Goal: Task Accomplishment & Management: Complete application form

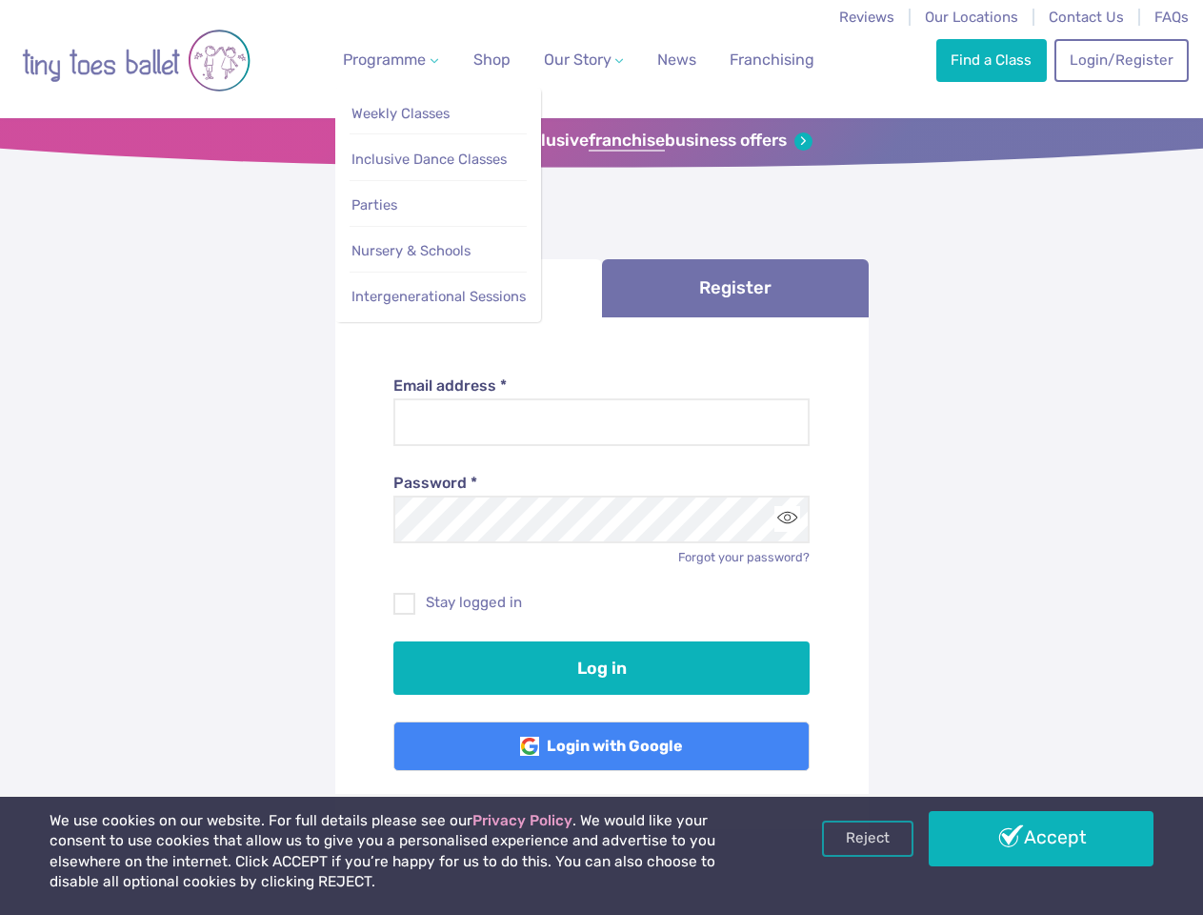
click at [387, 59] on span "Programme" at bounding box center [384, 59] width 83 height 18
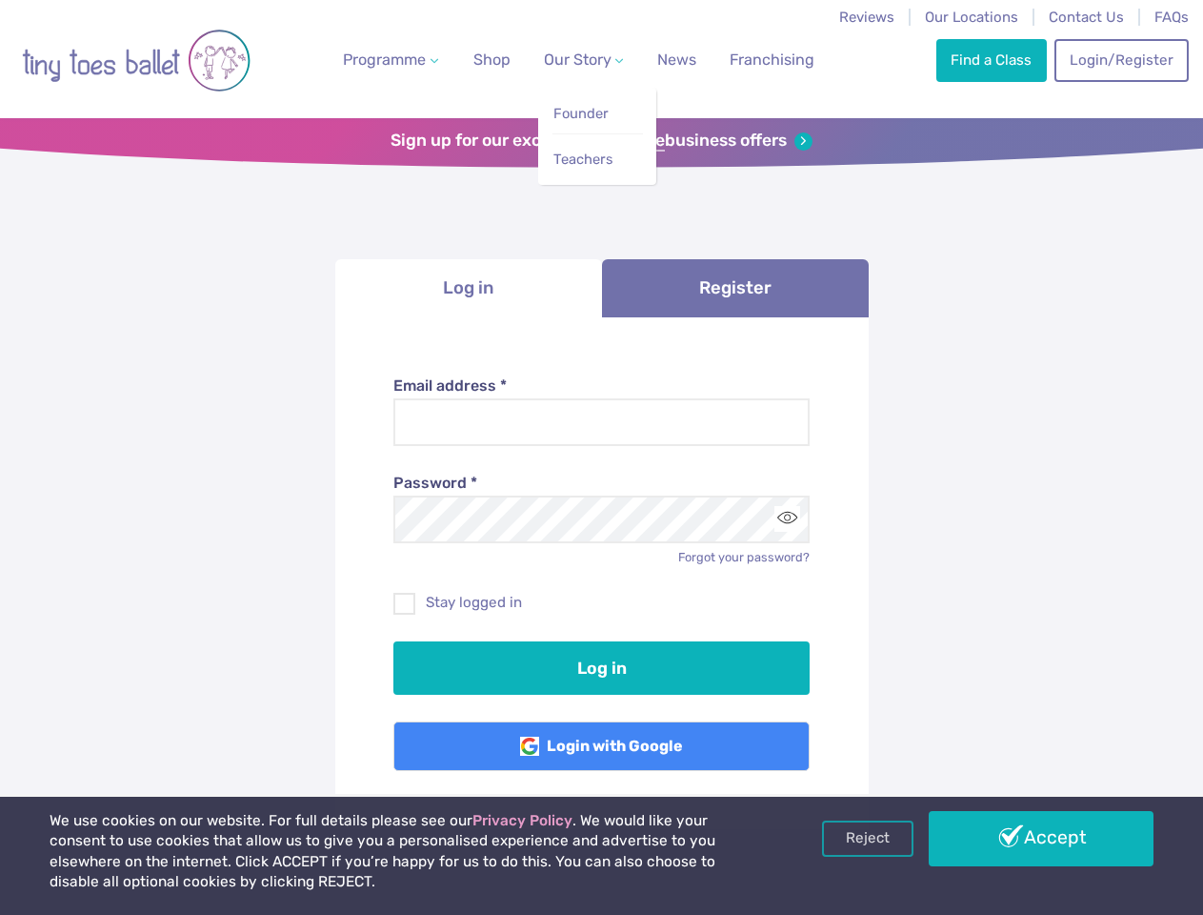
click at [567, 59] on span "Our Story" at bounding box center [578, 59] width 68 height 18
click at [601, 141] on strong "franchise" at bounding box center [627, 141] width 76 height 21
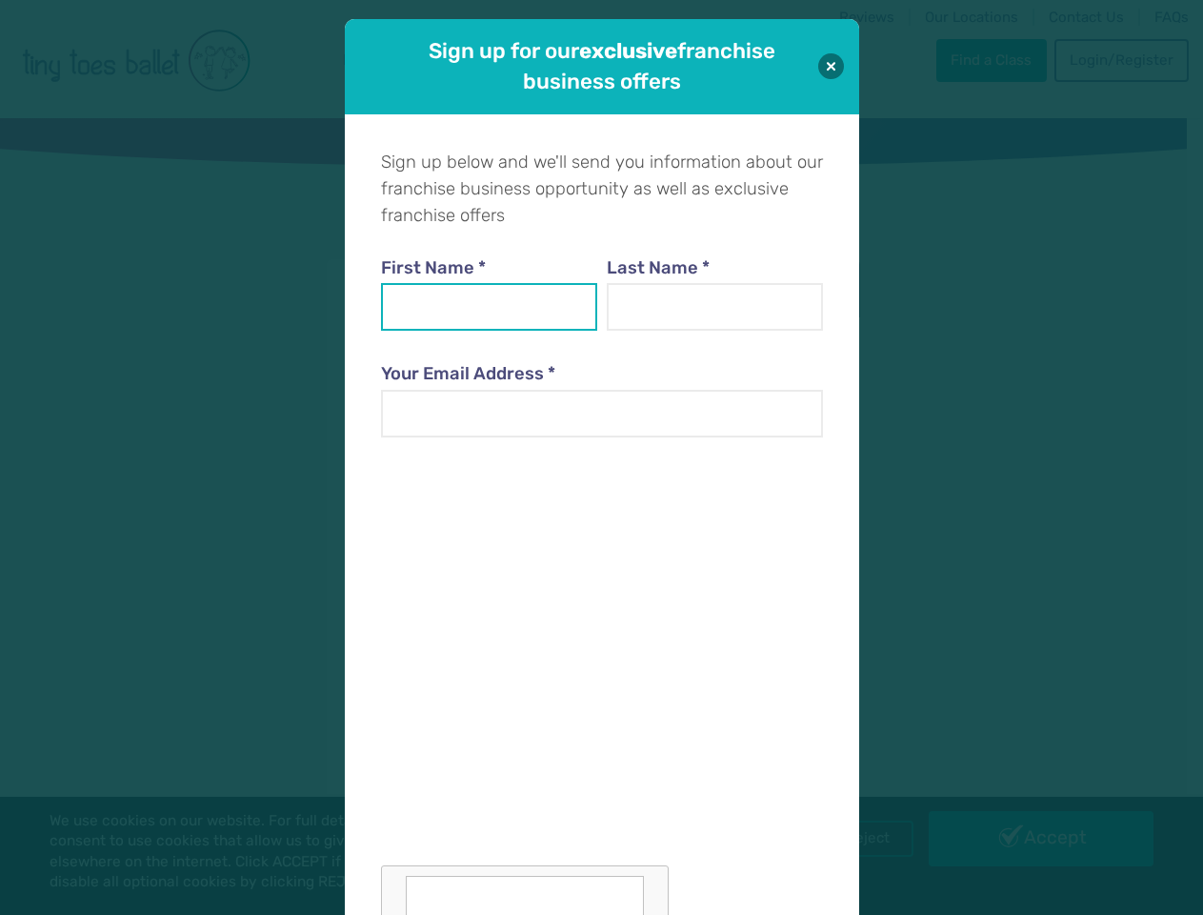
click at [469, 288] on input "First Name *" at bounding box center [489, 307] width 217 height 48
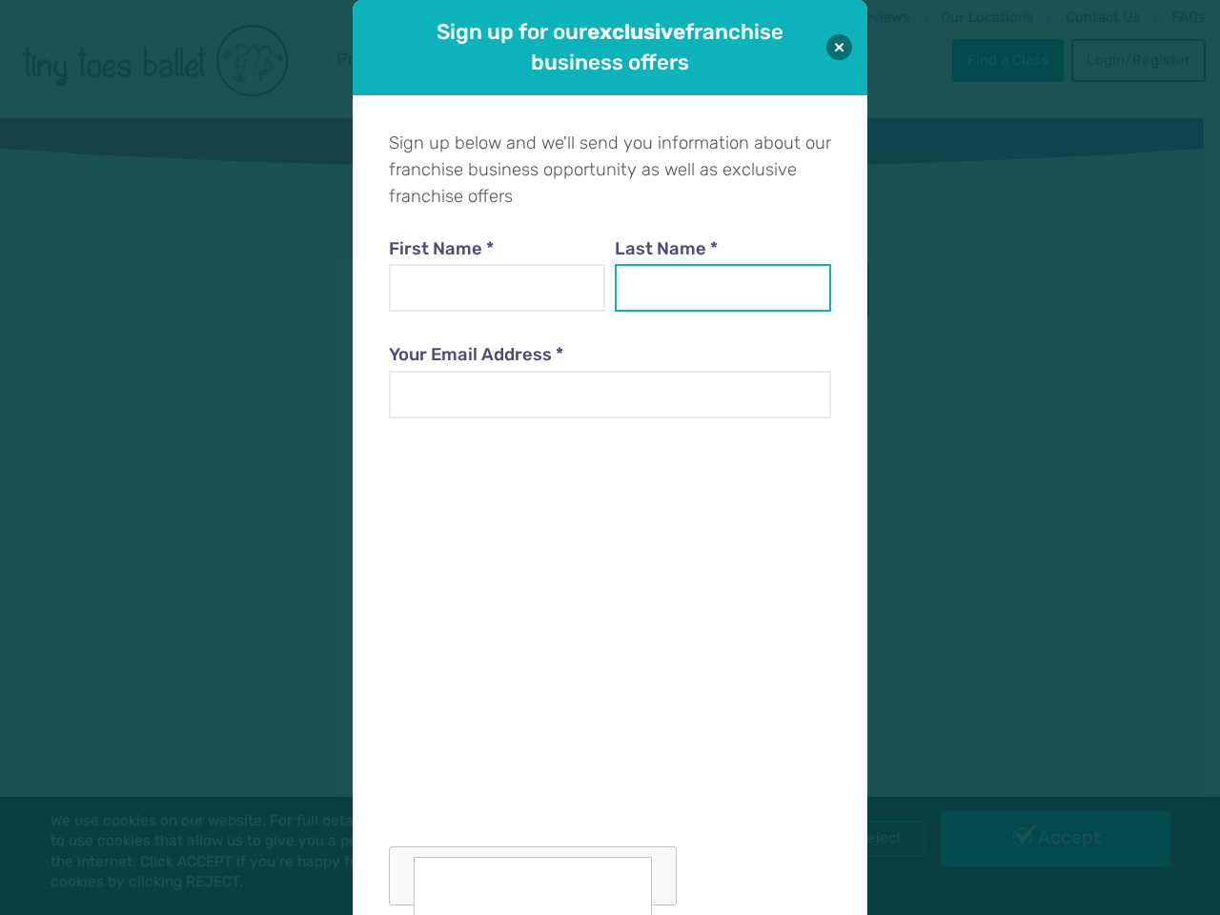
click at [736, 288] on input "Last Name *" at bounding box center [723, 288] width 217 height 48
click at [787, 518] on div at bounding box center [610, 673] width 442 height 466
click at [868, 838] on div "Sign up for our exclusive franchise business offers Sign up below and we'll sen…" at bounding box center [610, 457] width 1220 height 915
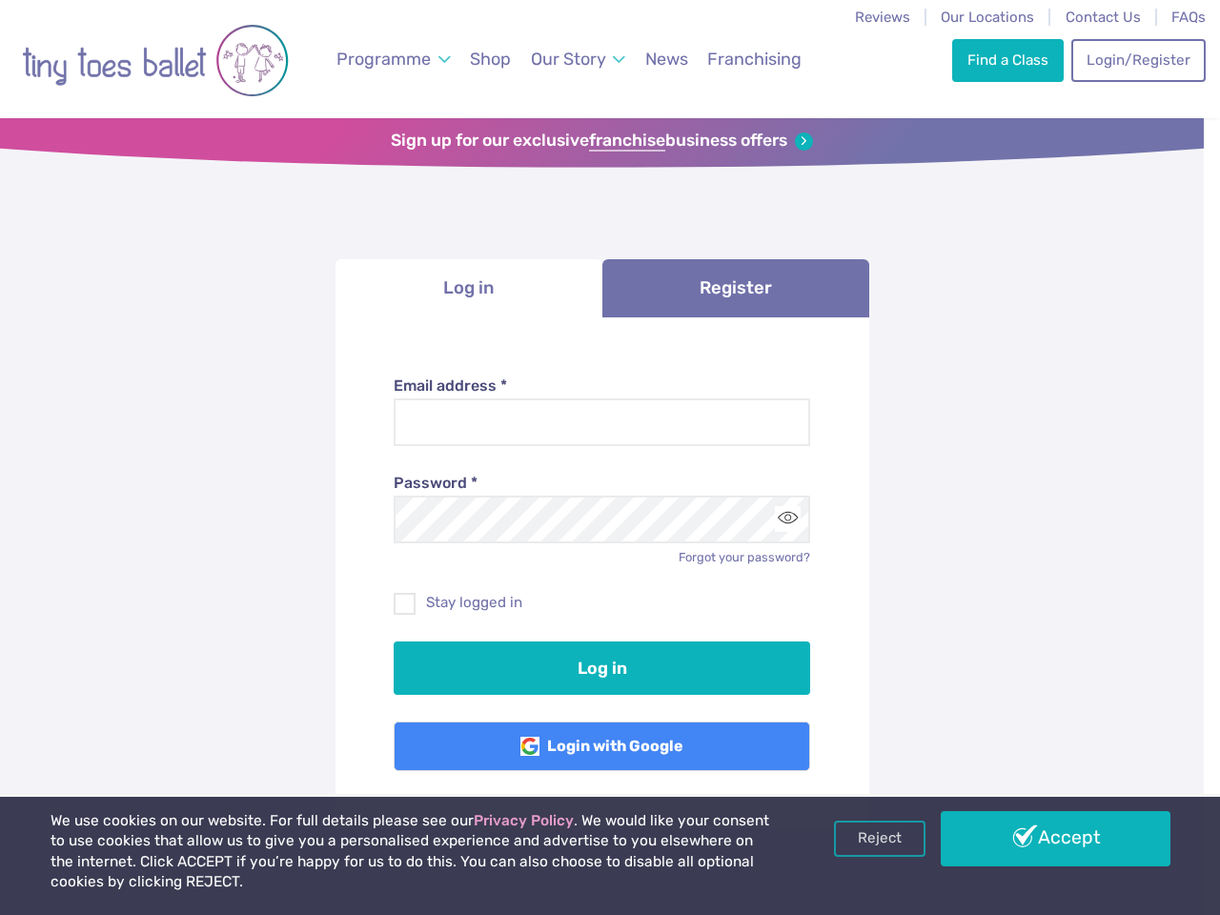
click at [1041, 838] on div "Sign up for our exclusive franchise business offers Sign up below and we'll sen…" at bounding box center [610, 457] width 1220 height 915
